Goal: Transaction & Acquisition: Purchase product/service

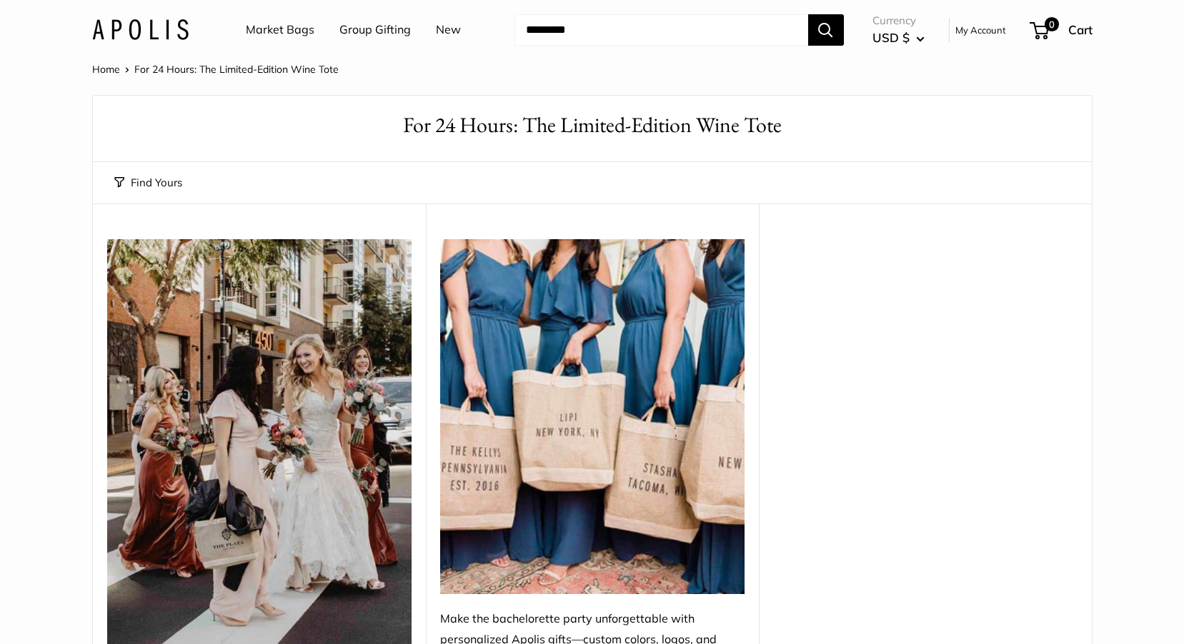
click at [261, 31] on link "Market Bags" at bounding box center [280, 29] width 69 height 21
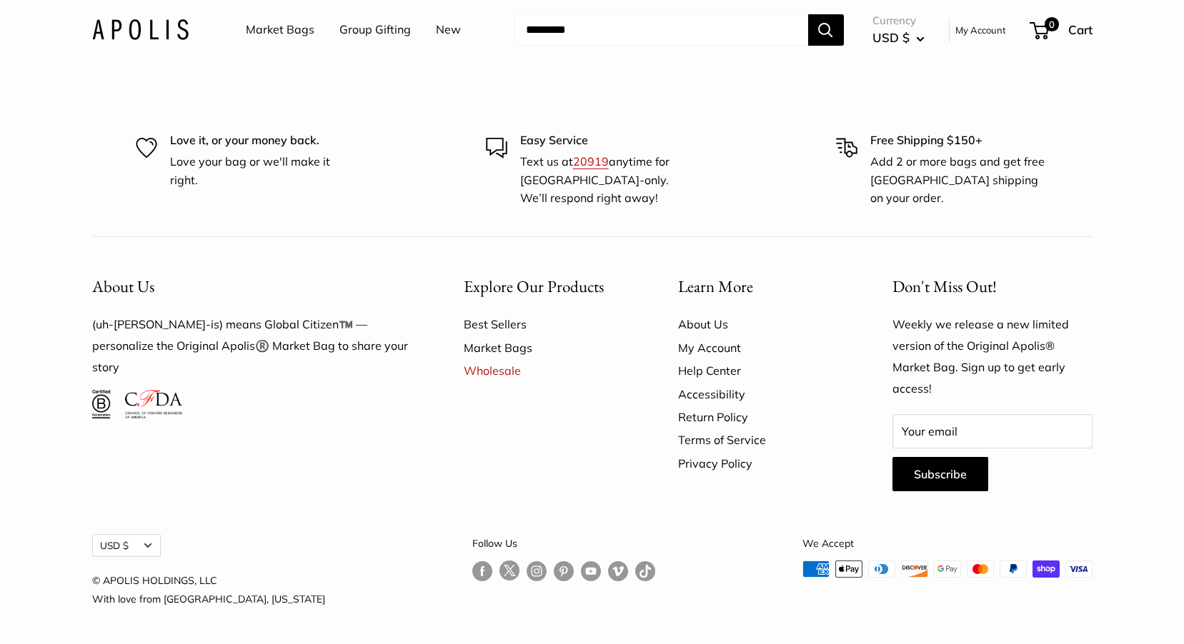
scroll to position [4243, 0]
click at [502, 348] on link "Market Bags" at bounding box center [546, 348] width 164 height 23
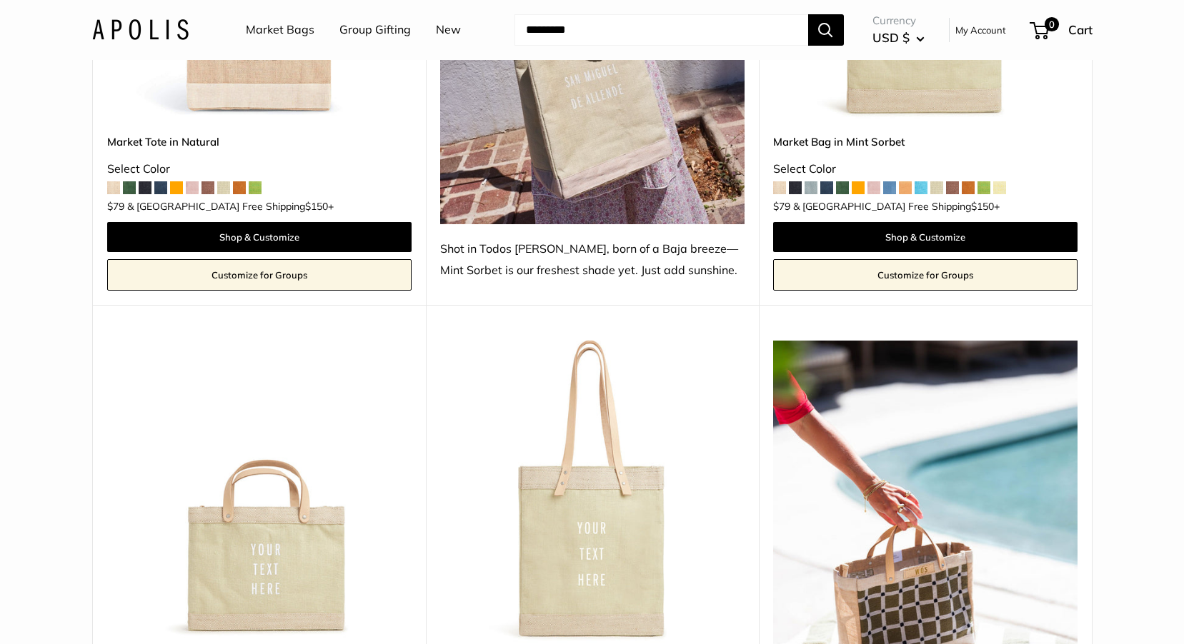
scroll to position [1024, 0]
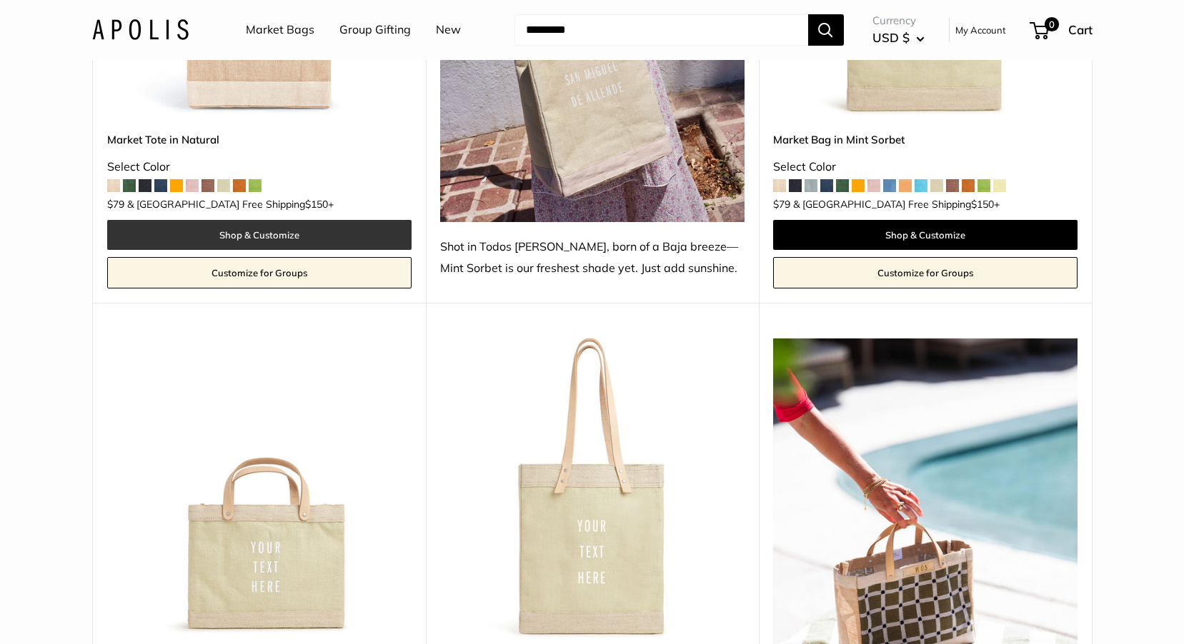
click at [266, 220] on link "Shop & Customize" at bounding box center [259, 235] width 304 height 30
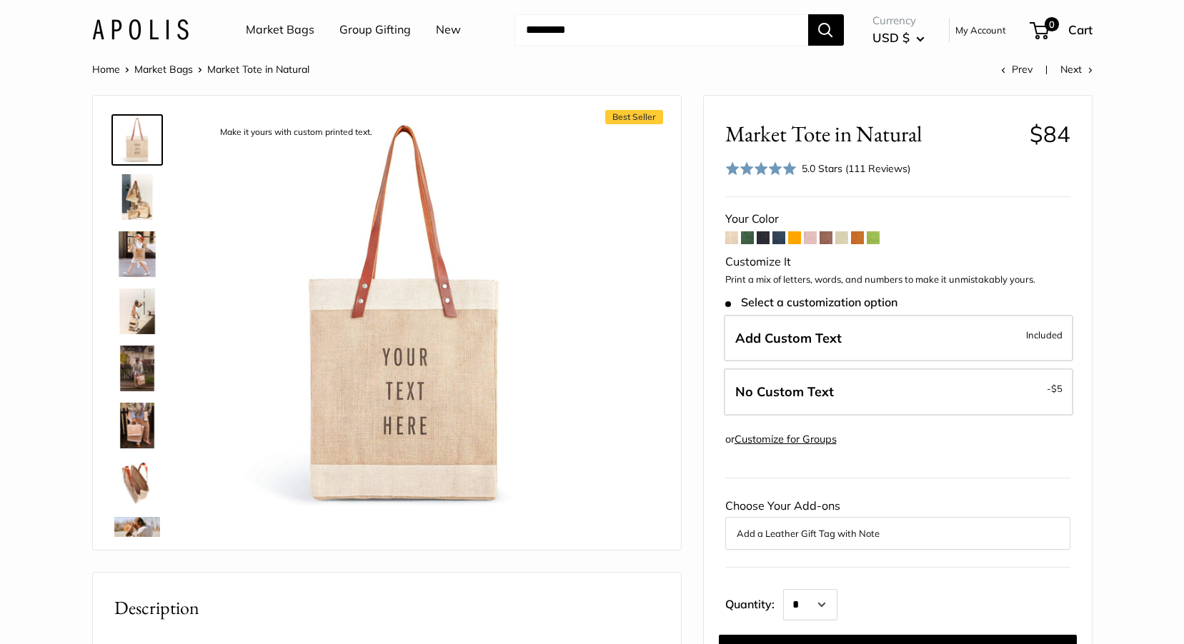
click at [174, 69] on link "Market Bags" at bounding box center [163, 69] width 59 height 13
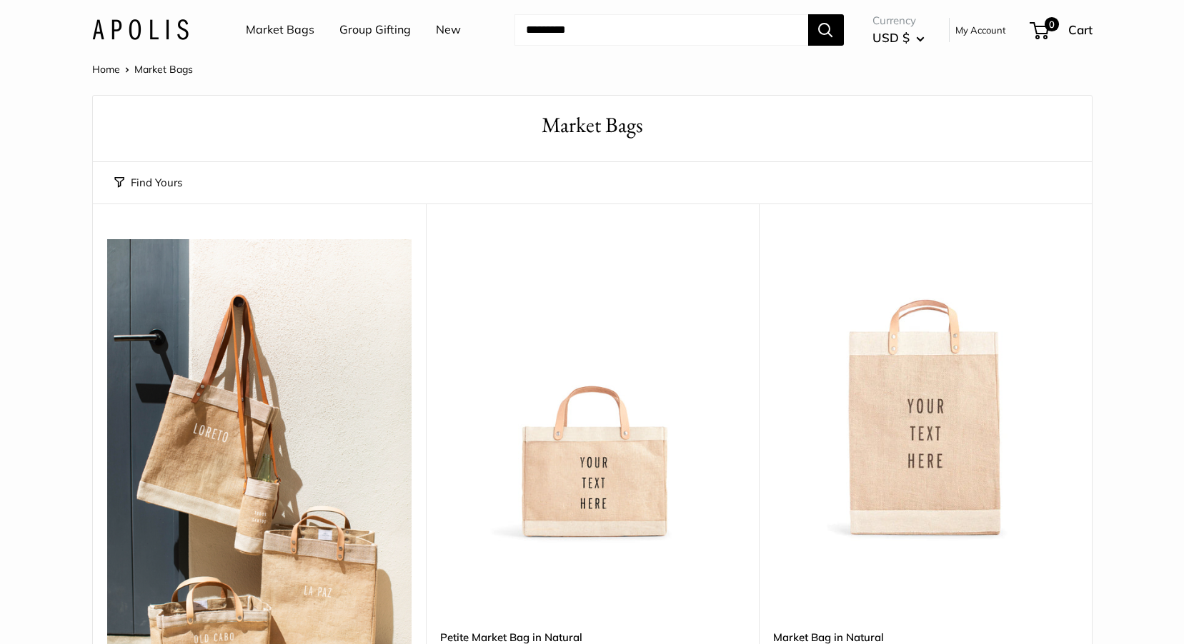
click at [553, 34] on input "Search..." at bounding box center [661, 29] width 294 height 31
type input "**********"
click at [808, 14] on button "Search" at bounding box center [826, 29] width 36 height 31
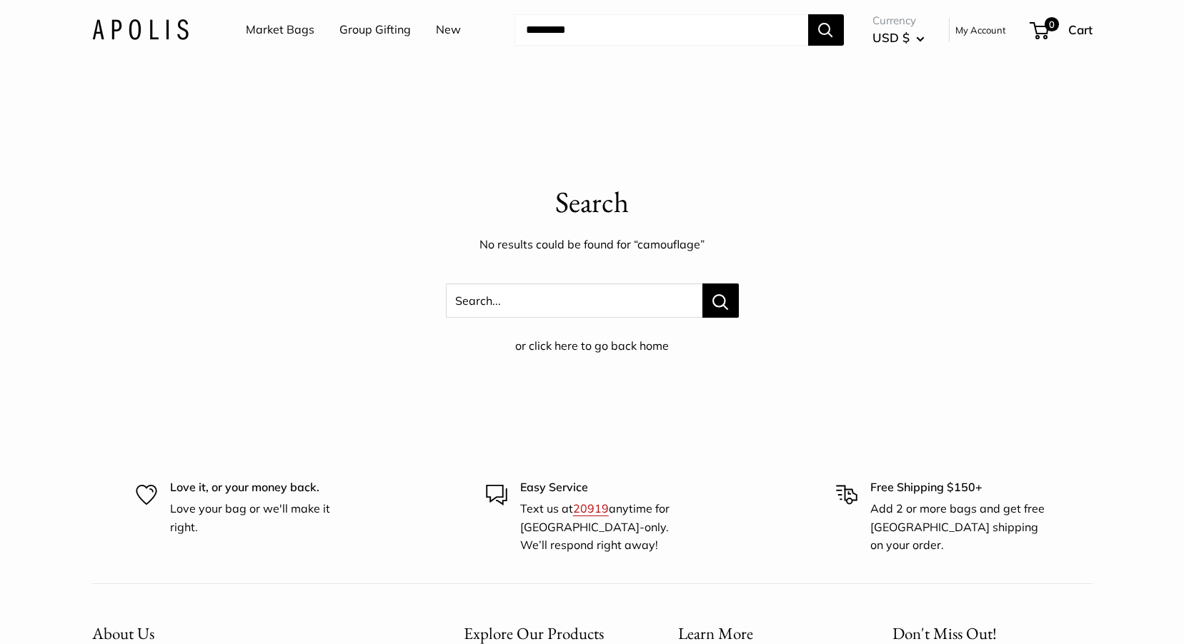
click at [294, 31] on link "Market Bags" at bounding box center [280, 29] width 69 height 21
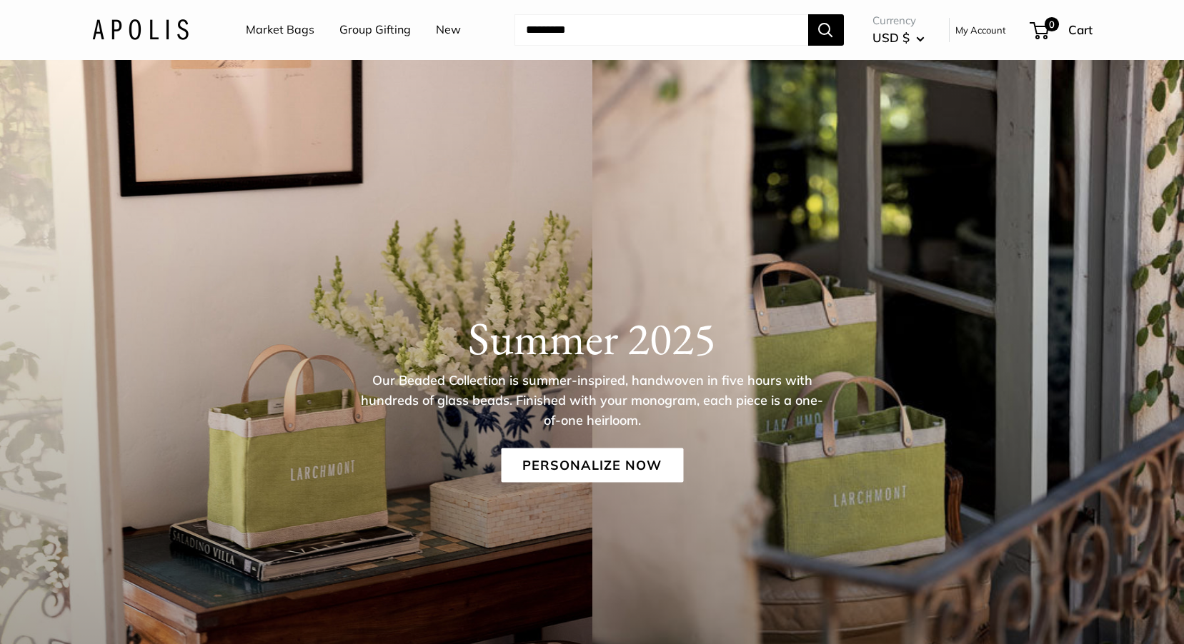
click at [454, 31] on link "New" at bounding box center [448, 29] width 25 height 21
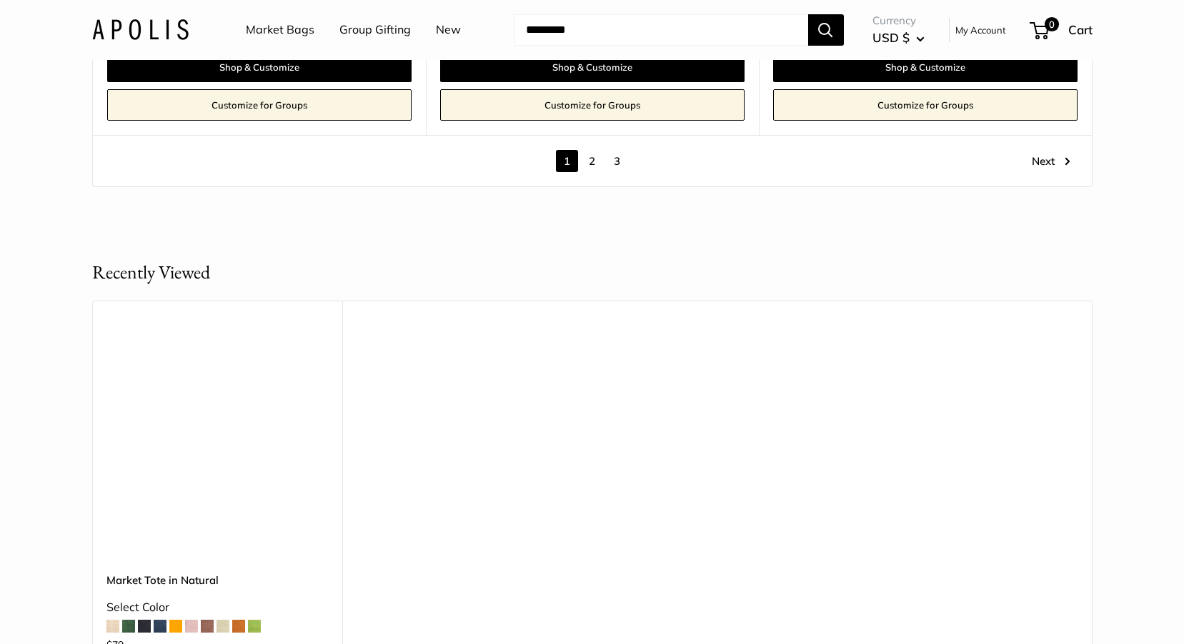
scroll to position [8287, 0]
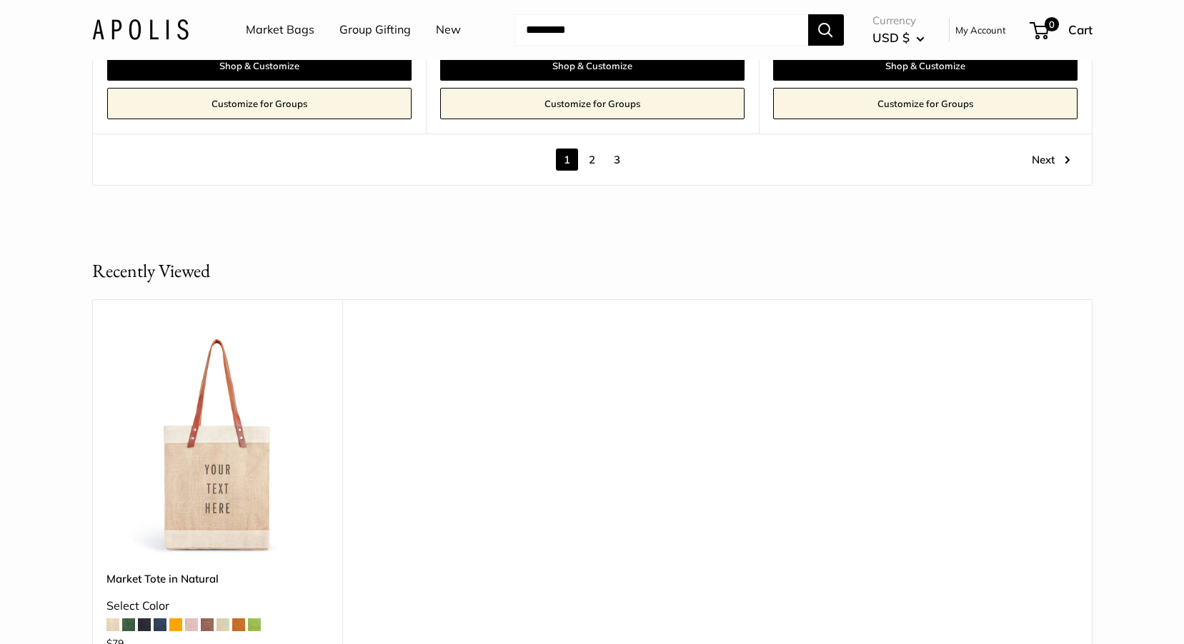
click at [591, 156] on link "2" at bounding box center [592, 160] width 22 height 22
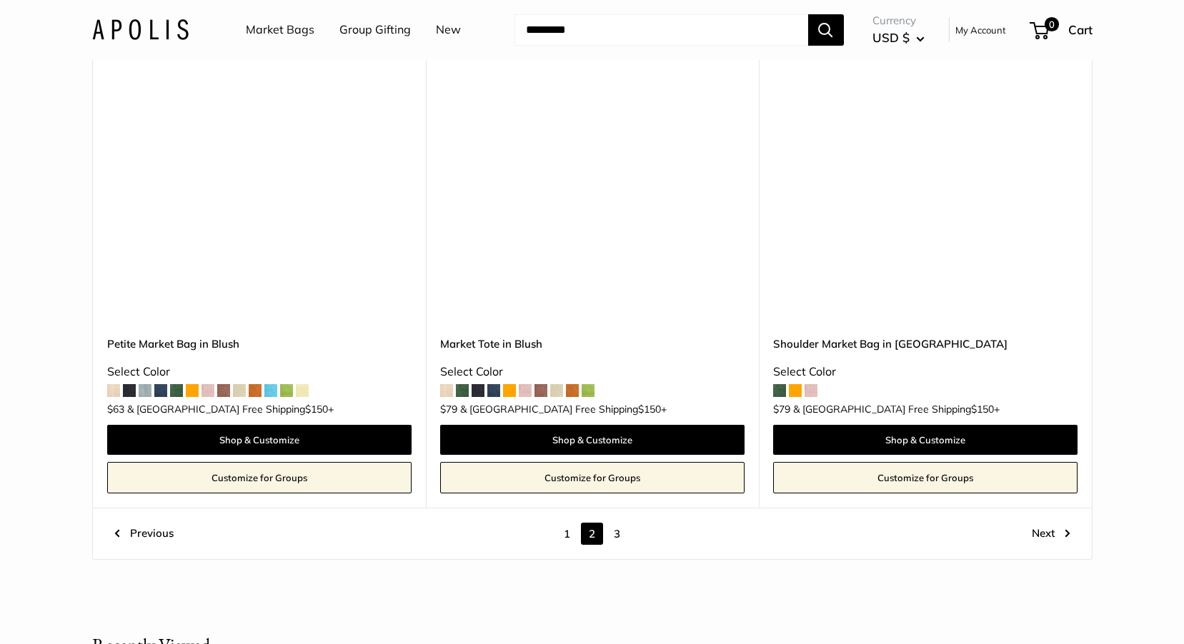
scroll to position [7739, 0]
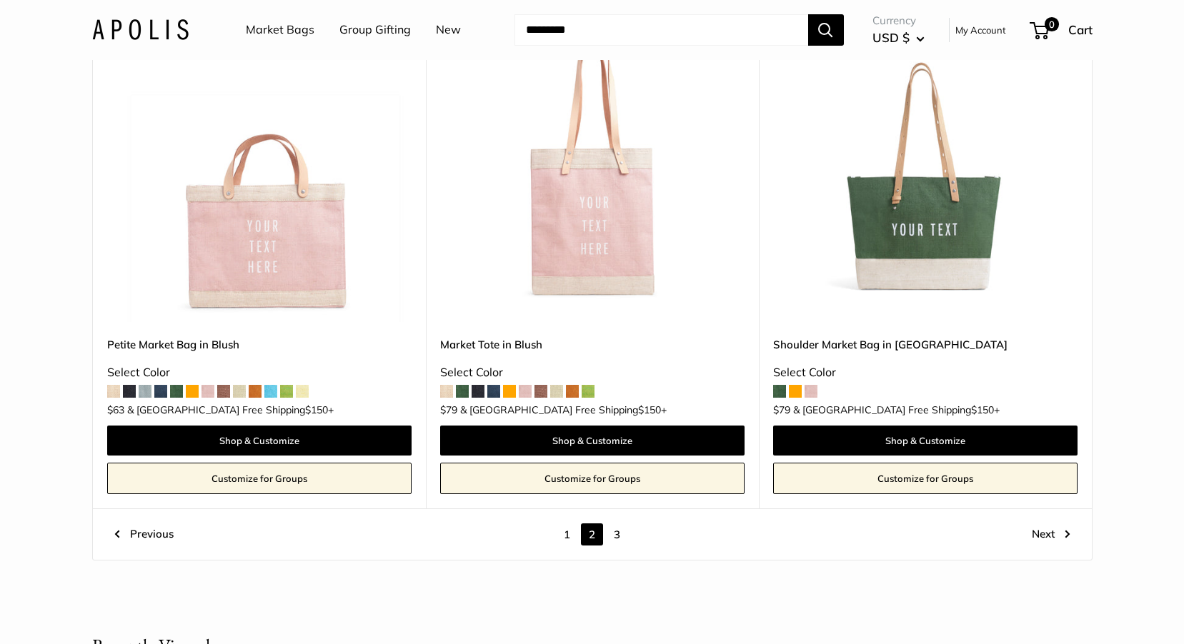
click at [619, 524] on link "3" at bounding box center [617, 535] width 22 height 22
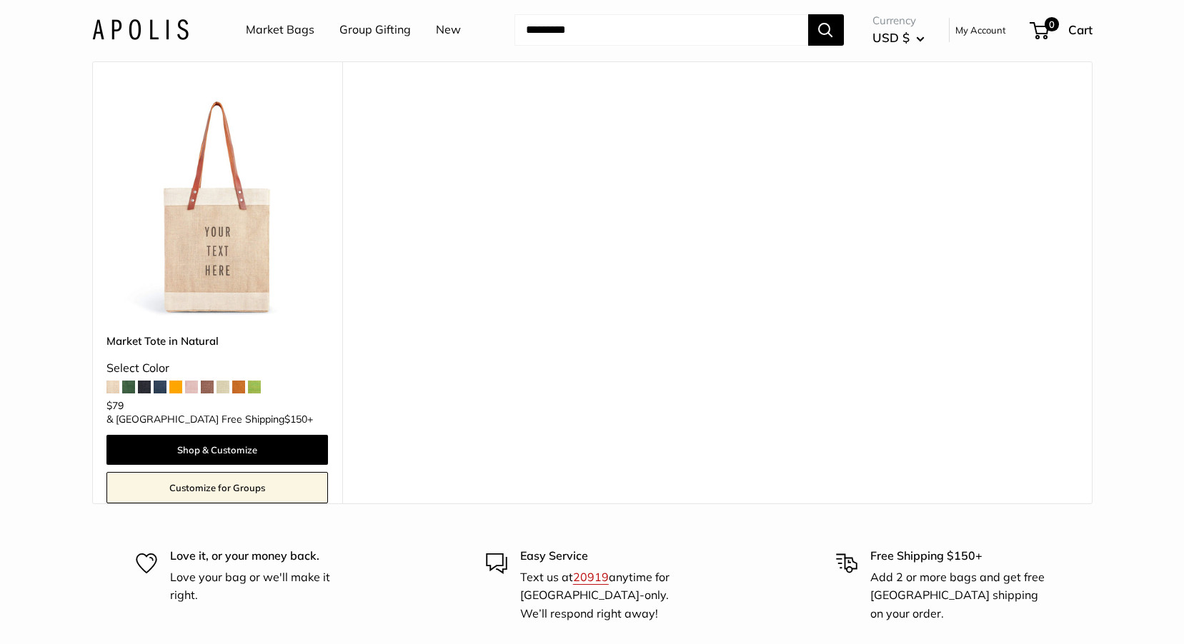
scroll to position [828, 0]
